Goal: Navigation & Orientation: Understand site structure

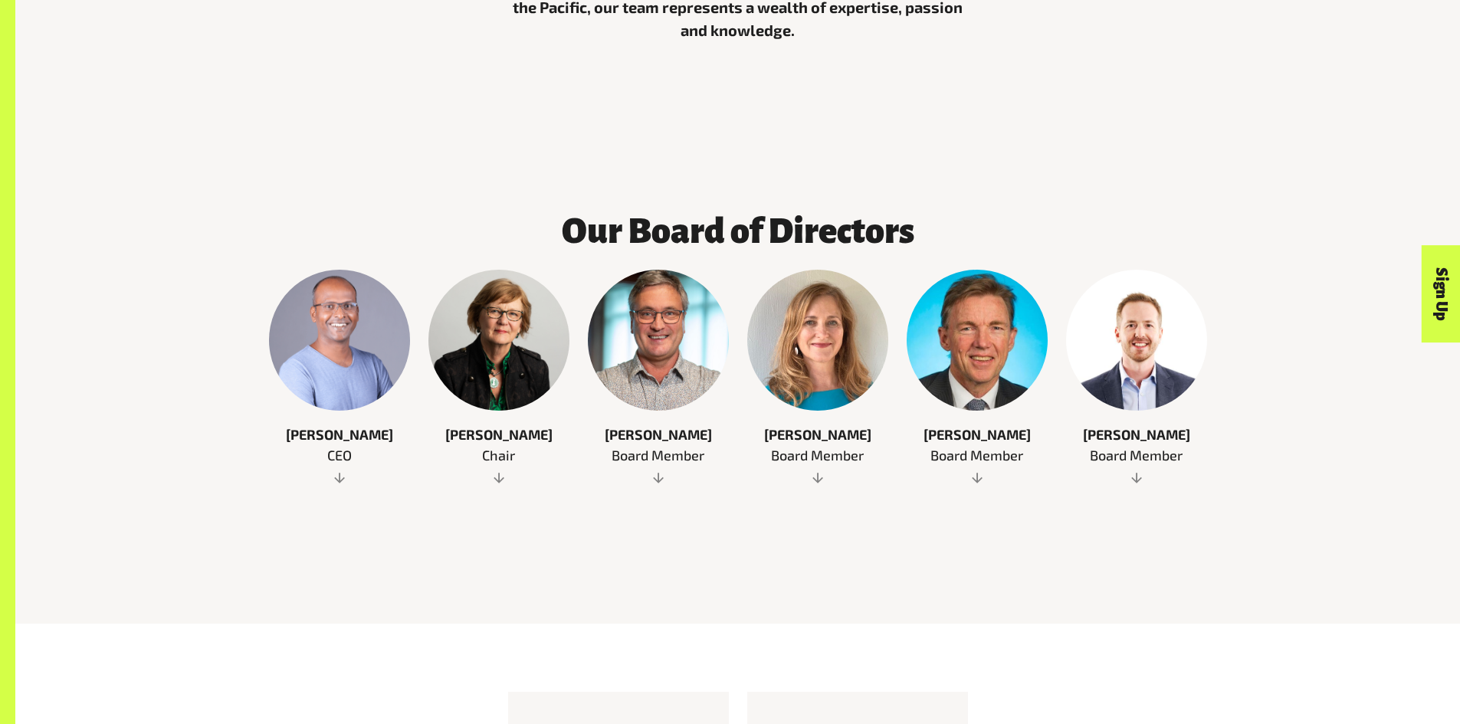
scroll to position [920, 0]
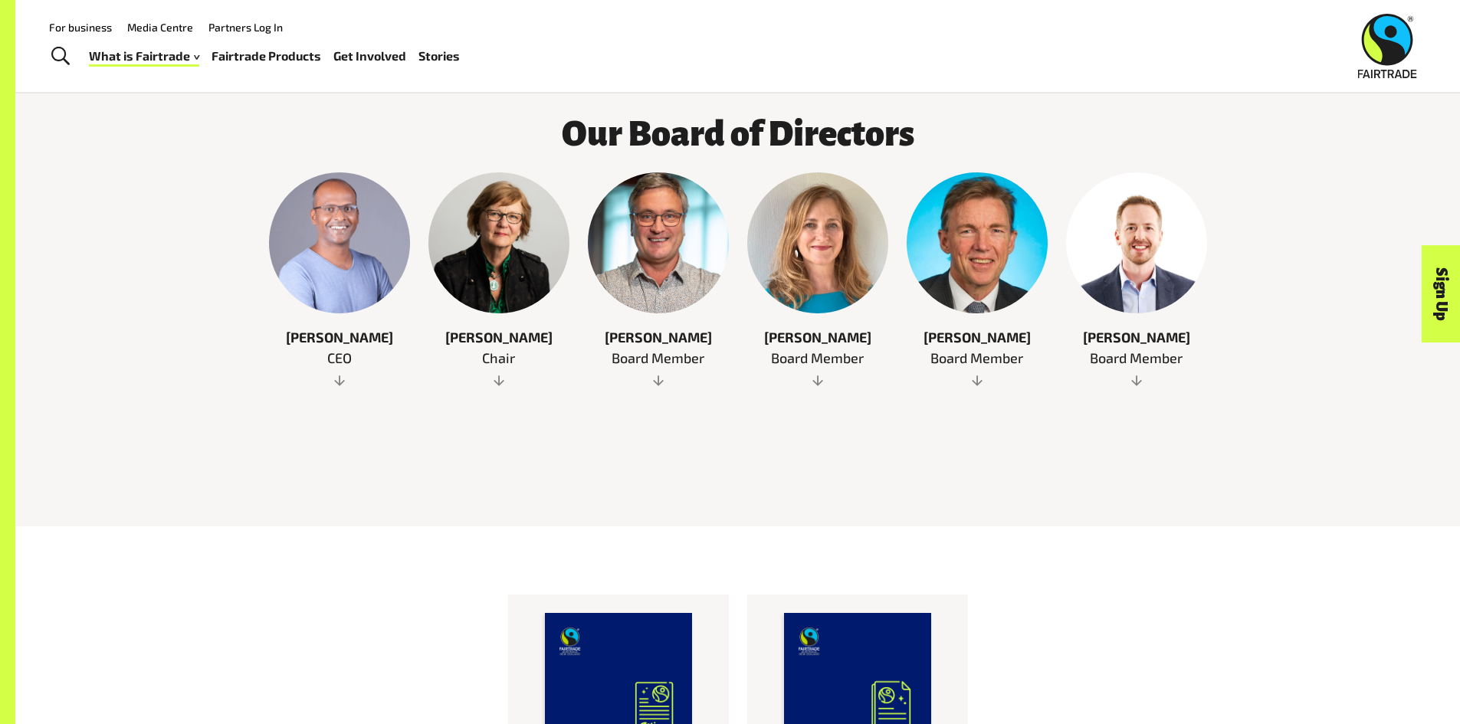
click at [675, 218] on div at bounding box center [658, 242] width 141 height 141
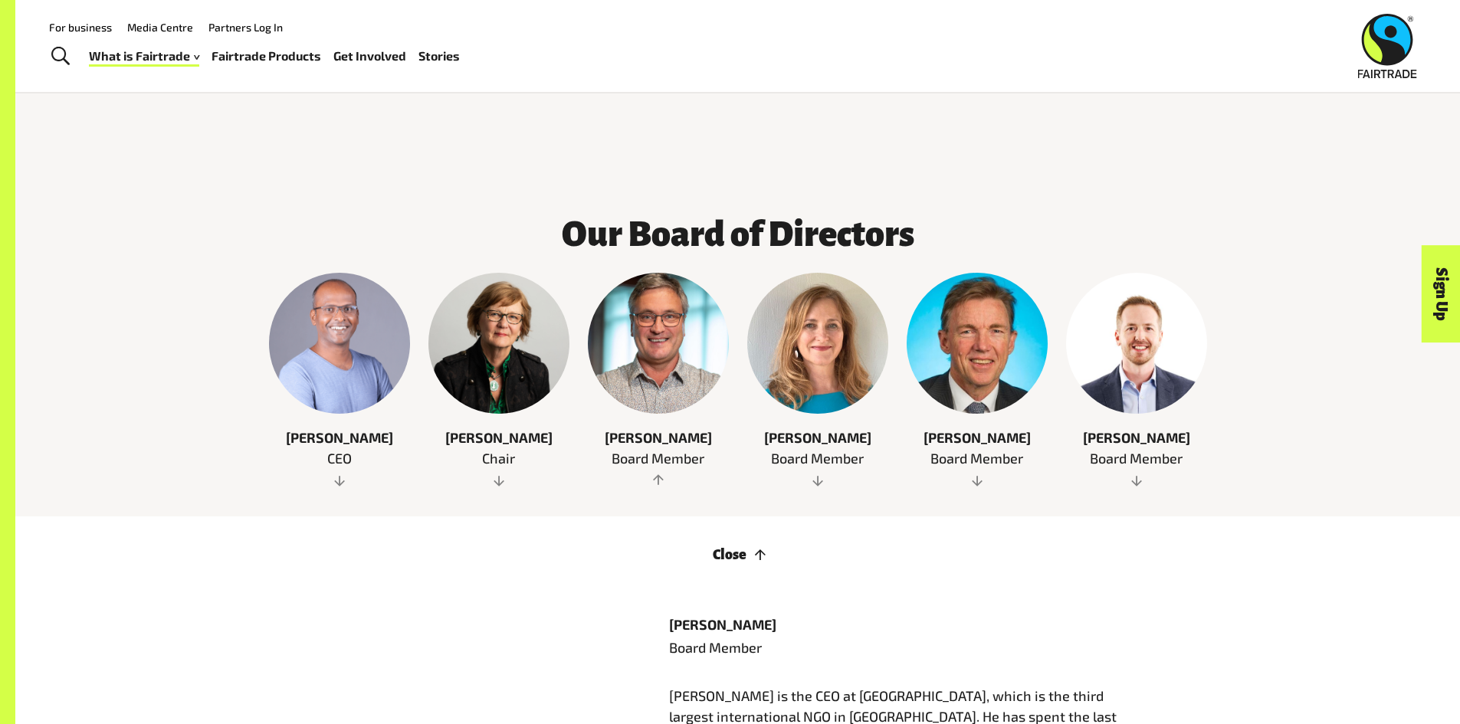
scroll to position [767, 0]
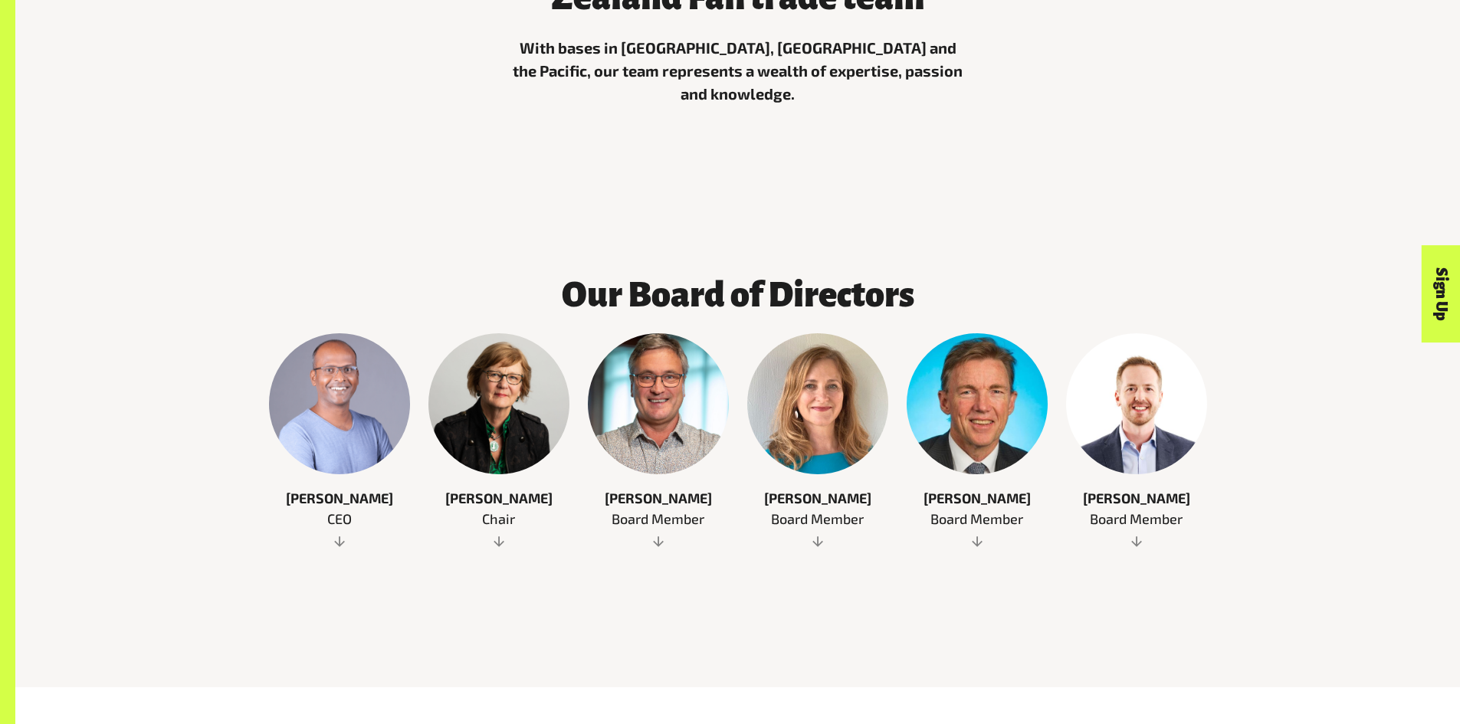
scroll to position [843, 0]
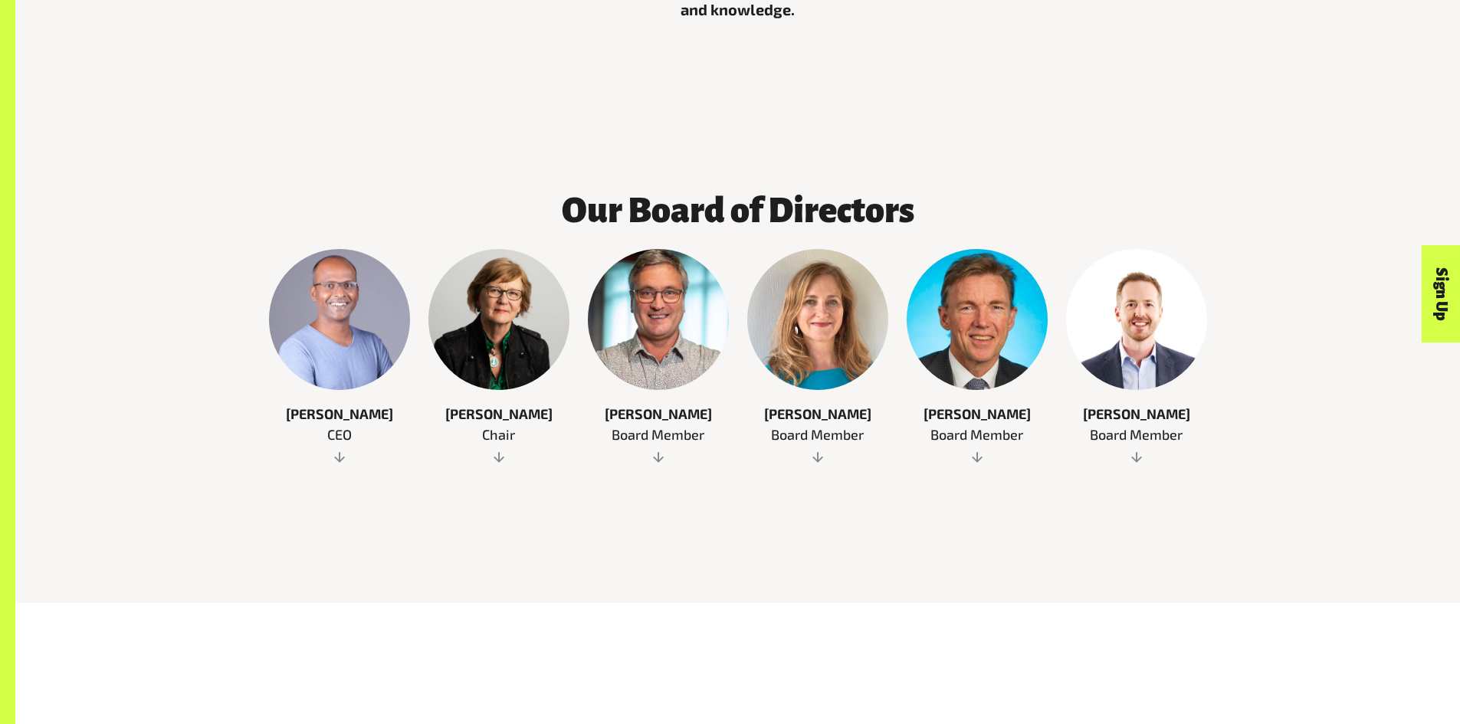
click at [657, 298] on div at bounding box center [658, 319] width 141 height 141
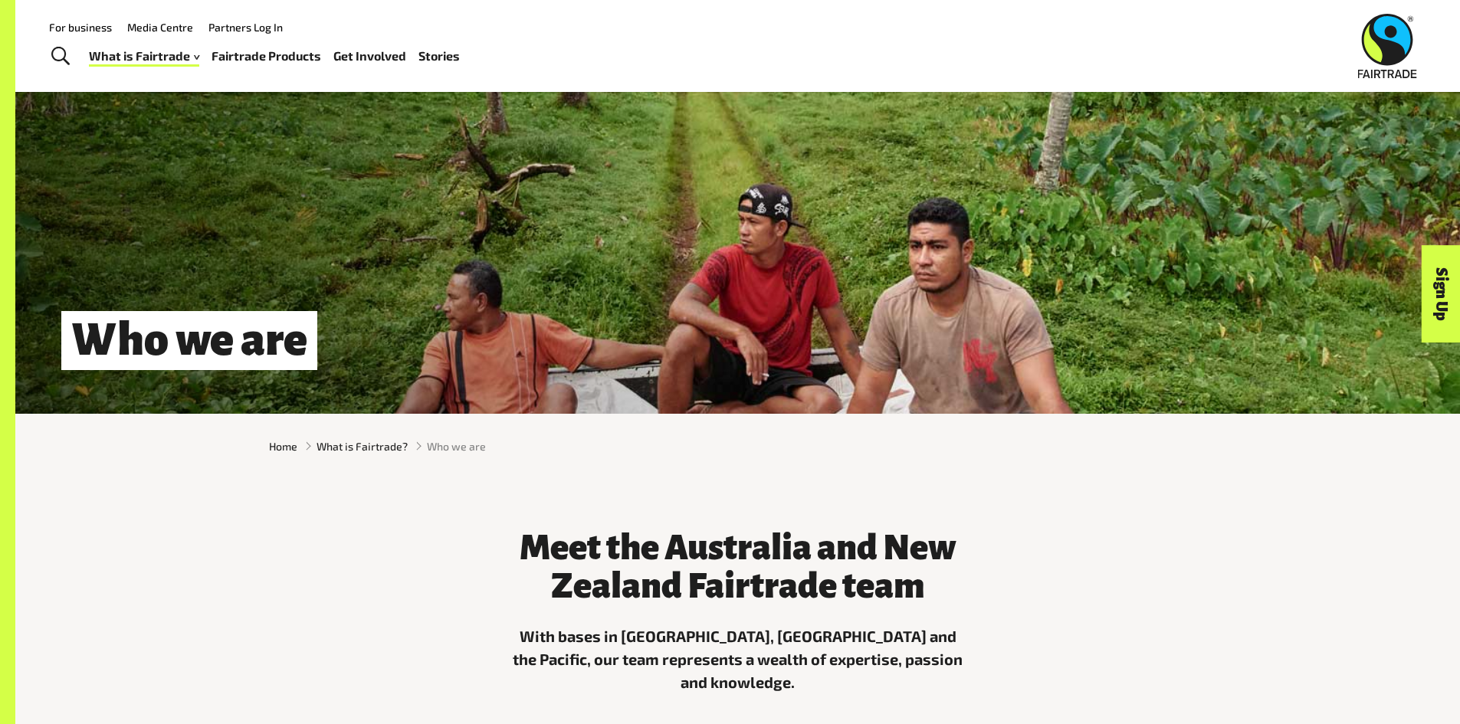
scroll to position [0, 0]
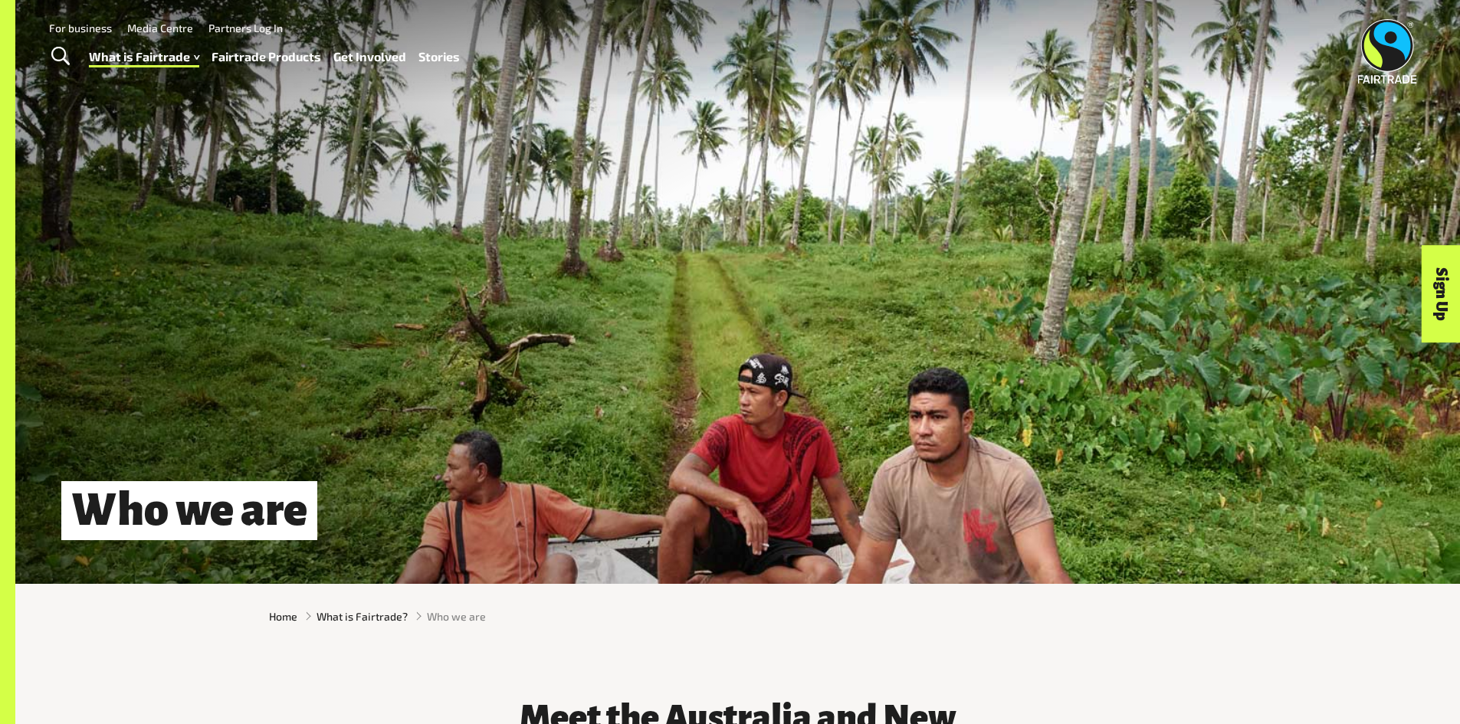
click at [1396, 51] on img at bounding box center [1387, 51] width 59 height 64
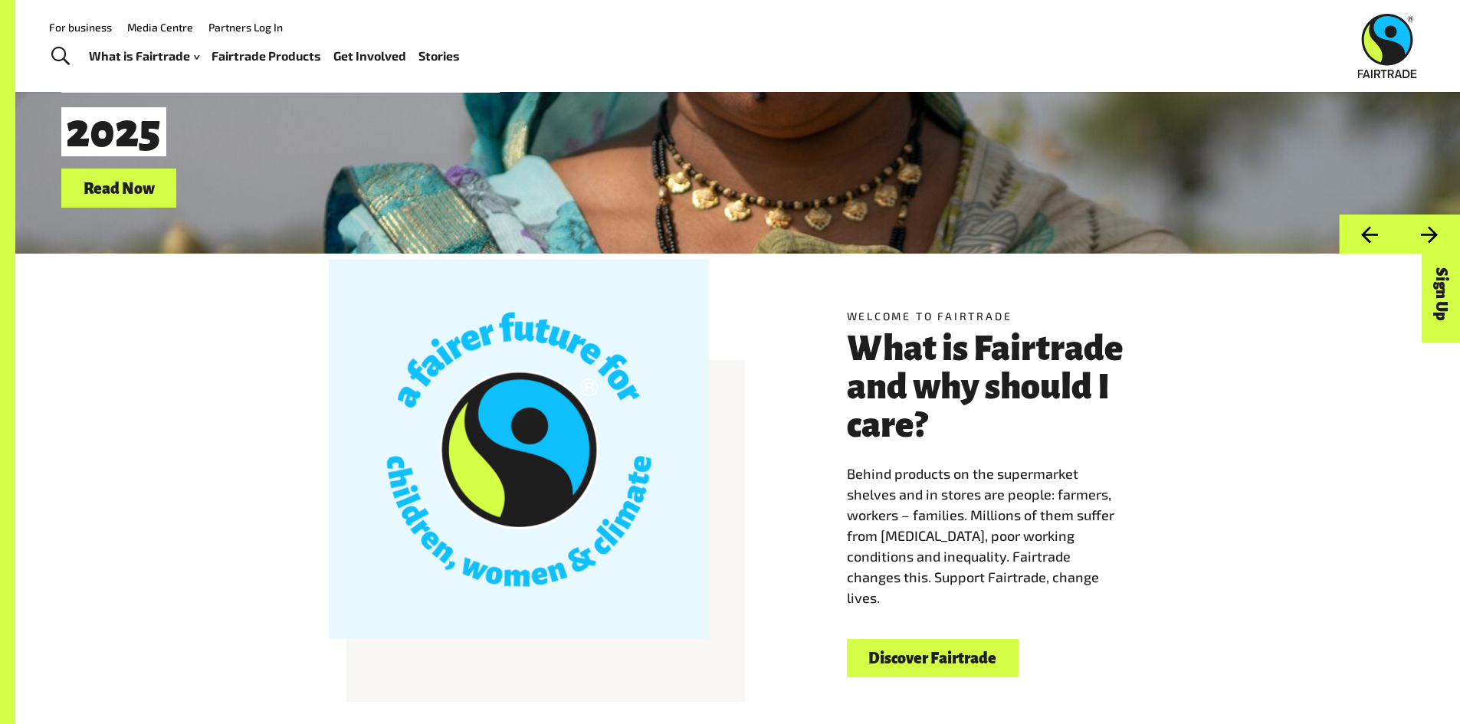
scroll to position [307, 0]
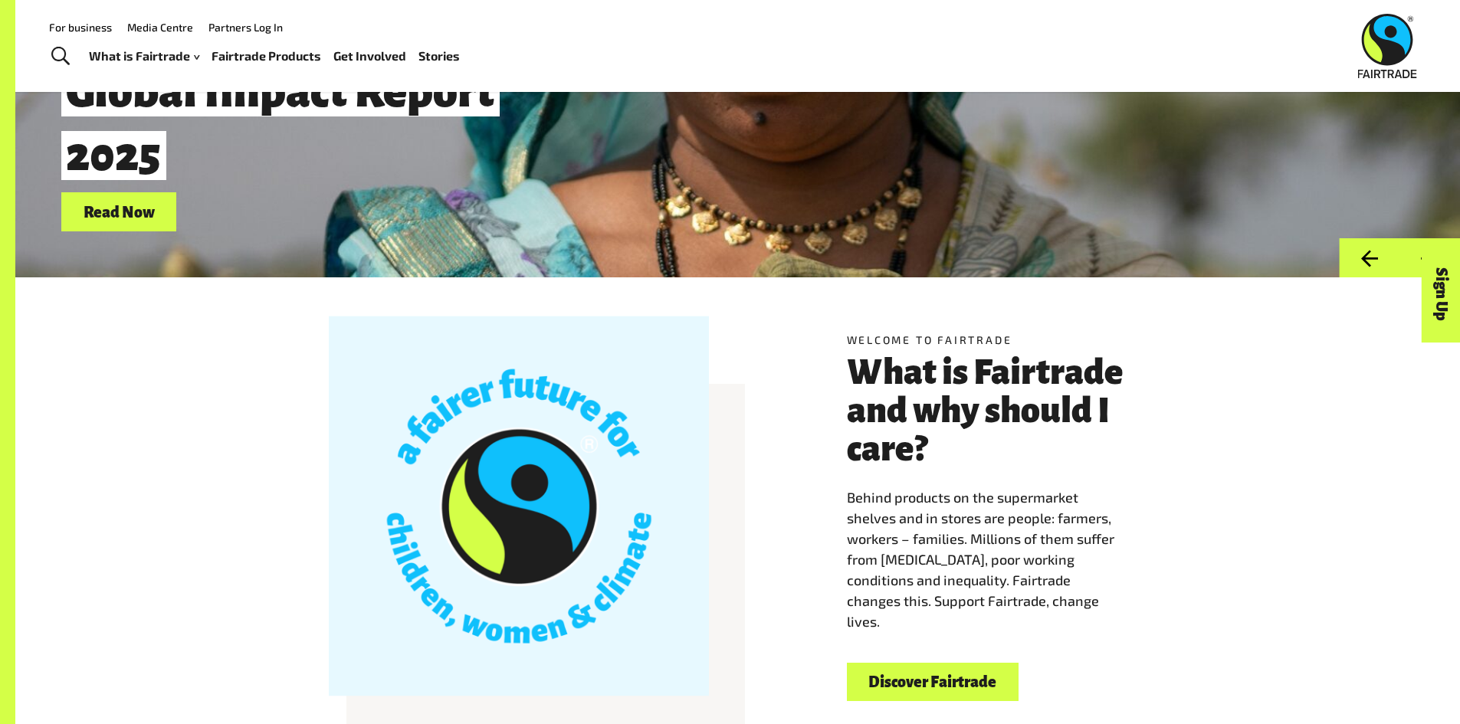
click at [78, 24] on link "For business" at bounding box center [80, 27] width 63 height 13
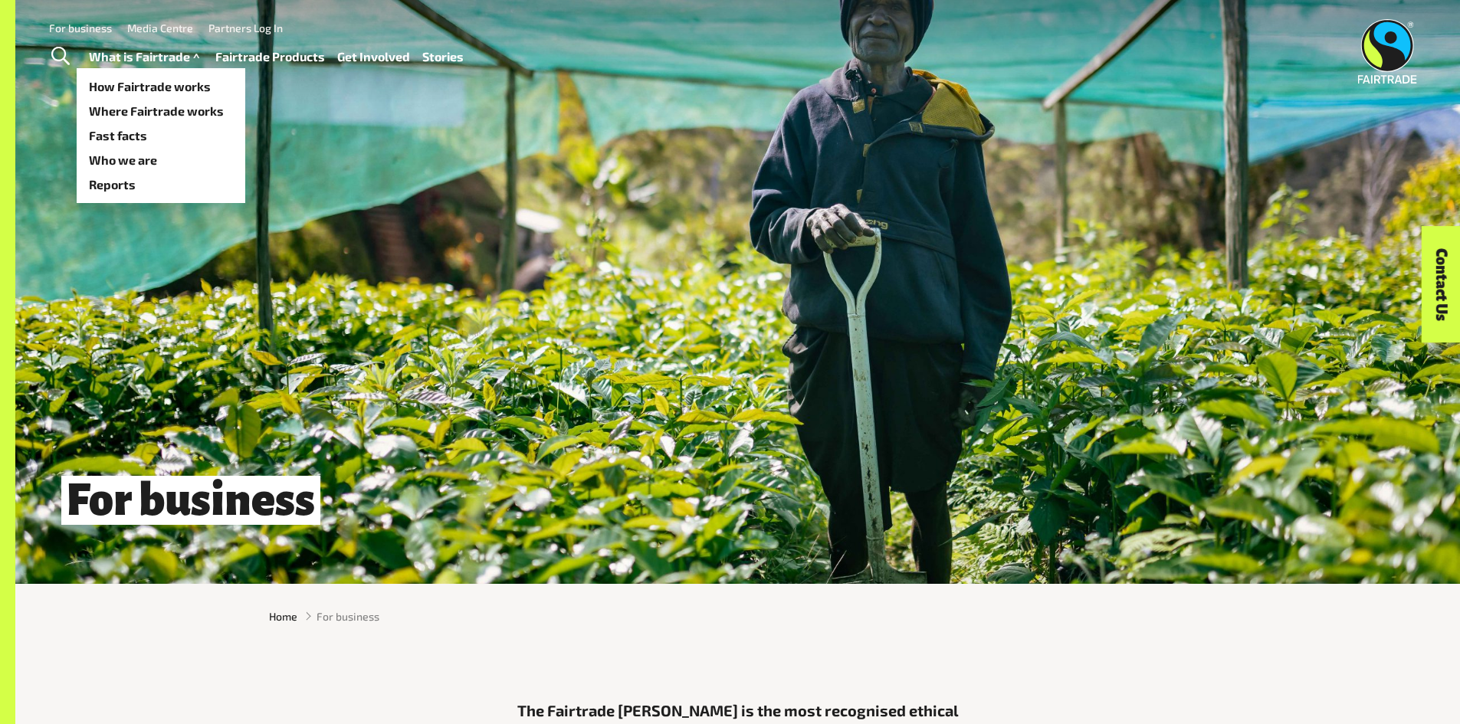
click at [187, 54] on link "What is Fairtrade" at bounding box center [146, 57] width 114 height 22
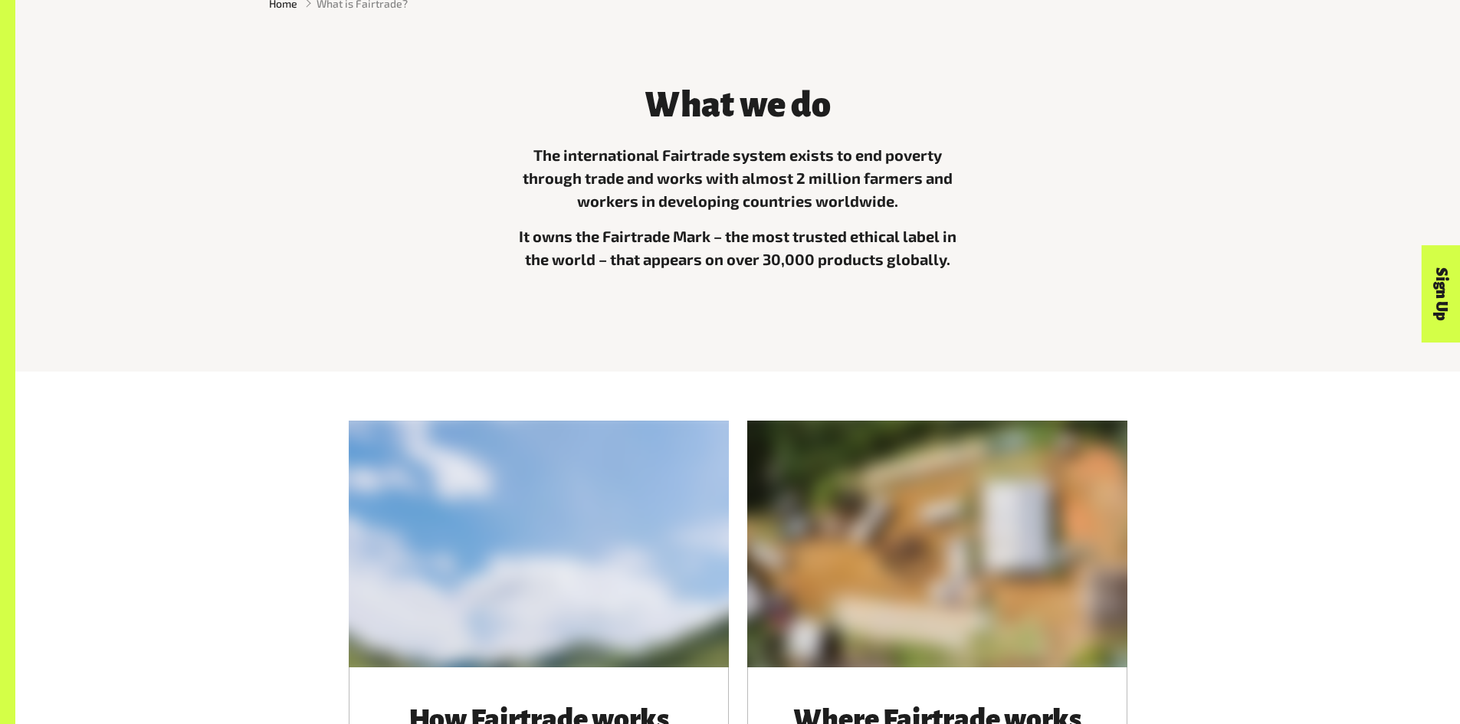
scroll to position [997, 0]
